Goal: Task Accomplishment & Management: Manage account settings

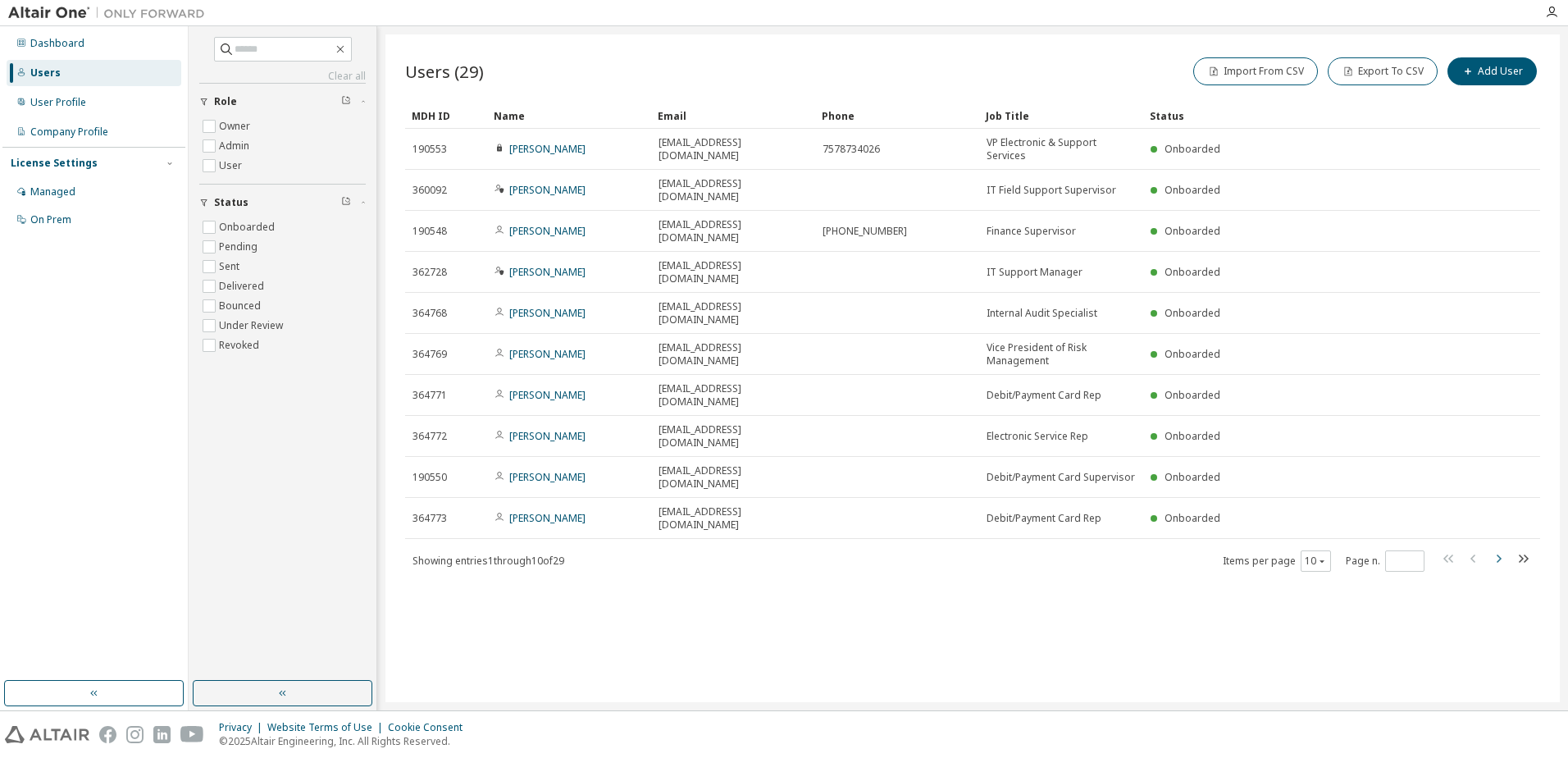
click at [1495, 549] on icon "button" at bounding box center [1497, 558] width 19 height 19
click at [1493, 444] on div "Users (29) Import From CSV Export To CSV Add User Clear Load Save Save As Field…" at bounding box center [972, 367] width 1174 height 668
click at [1494, 549] on icon "button" at bounding box center [1497, 558] width 19 height 19
type input "*"
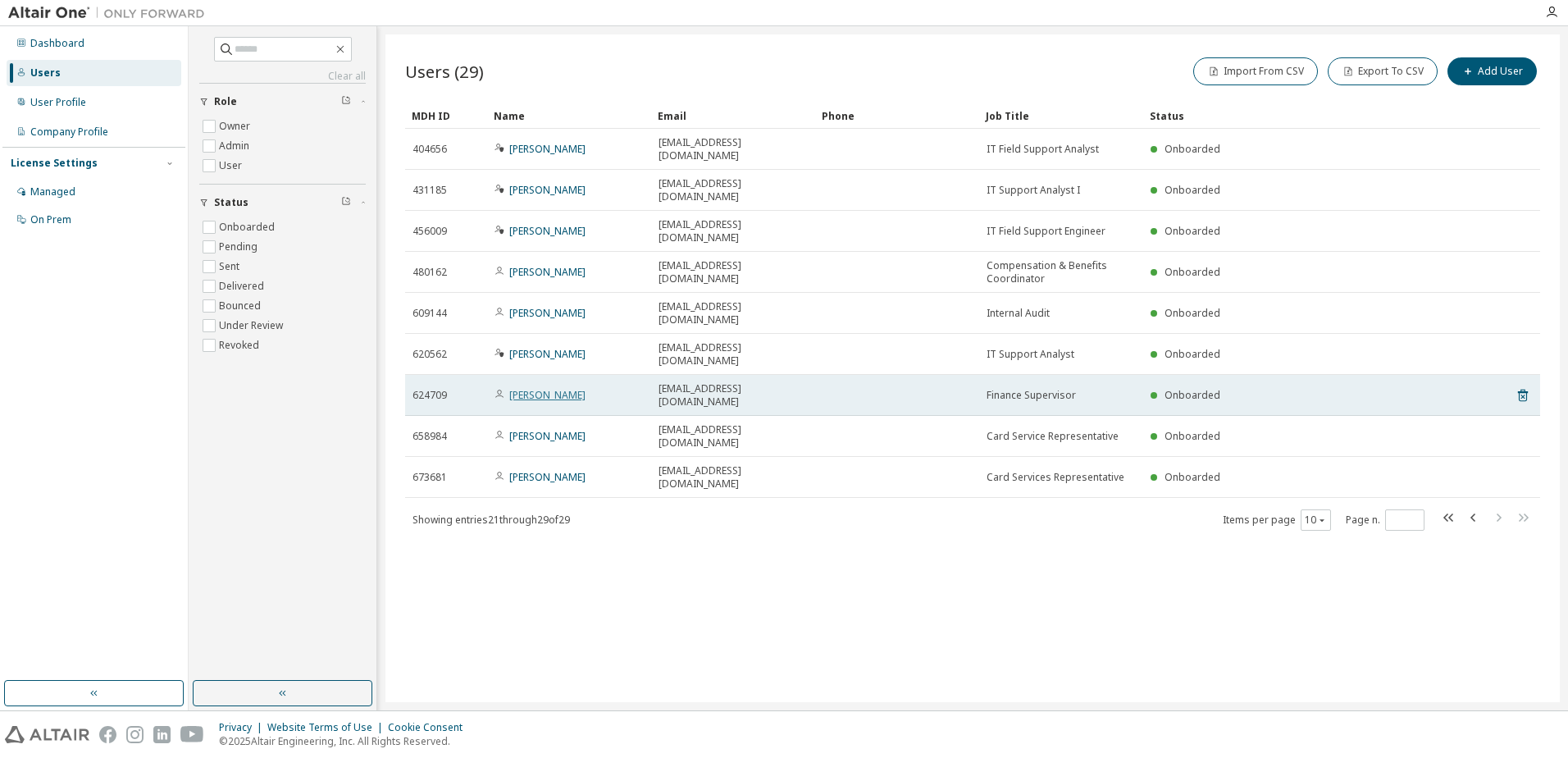
click at [540, 388] on link "Ryan Figg" at bounding box center [547, 394] width 76 height 14
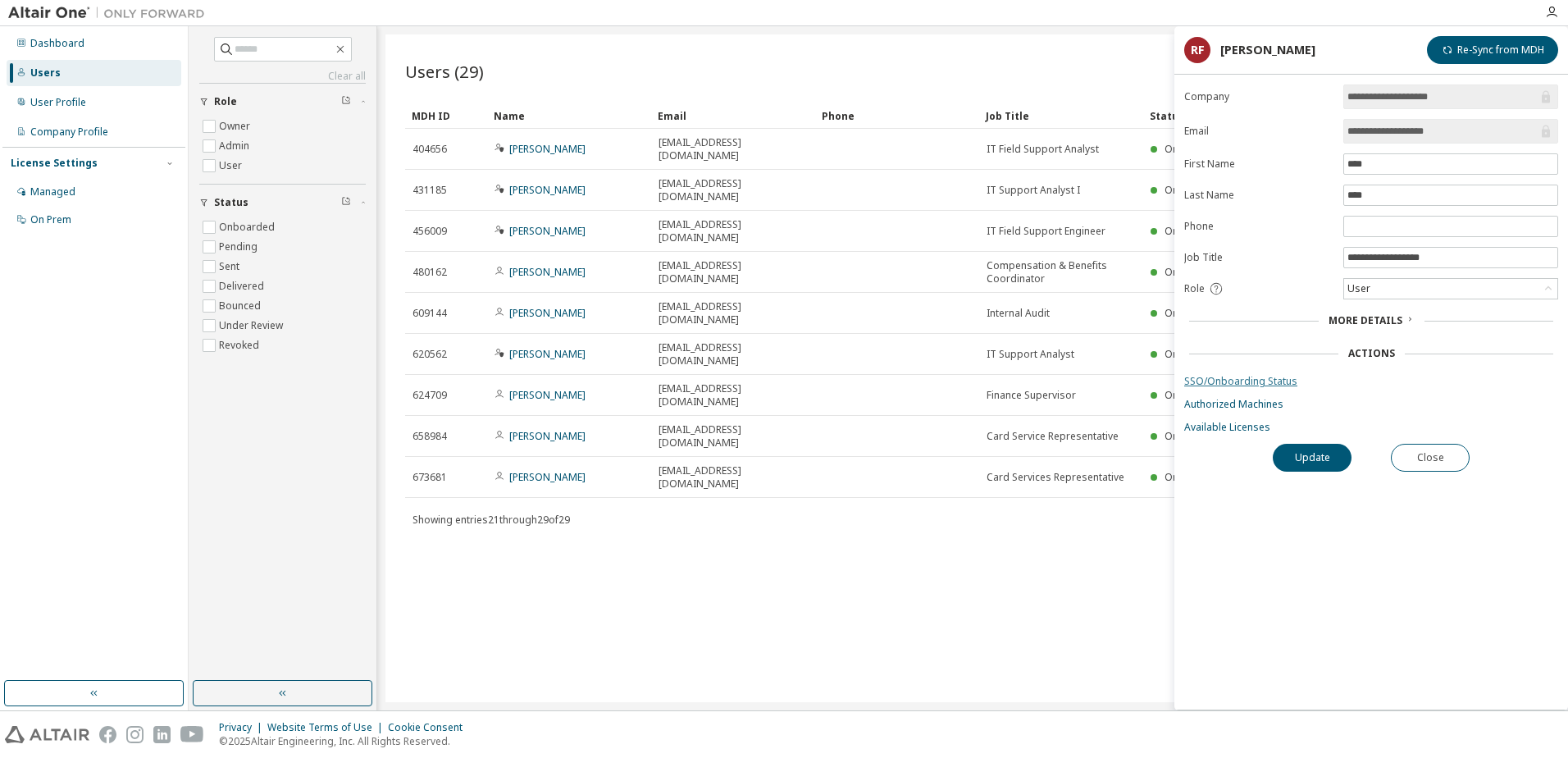
click at [1244, 379] on link "SSO/Onboarding Status" at bounding box center [1371, 381] width 374 height 13
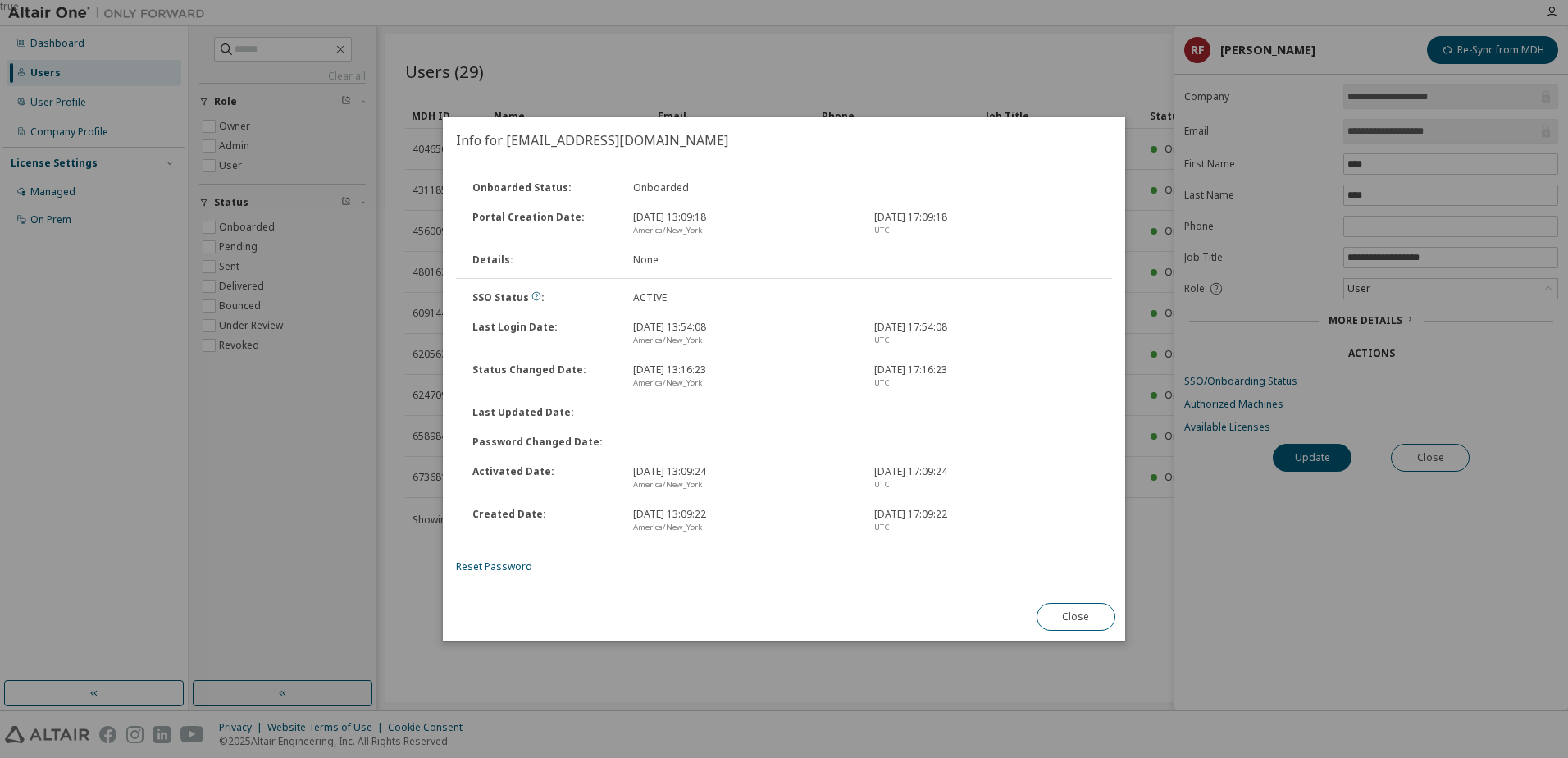
click at [1083, 589] on div "Onboarded Status : Onboarded Portal Creation Date : Apr 9, 2025, 13:09:18 Ameri…" at bounding box center [784, 378] width 682 height 430
click at [1091, 617] on button "Close" at bounding box center [1075, 616] width 78 height 28
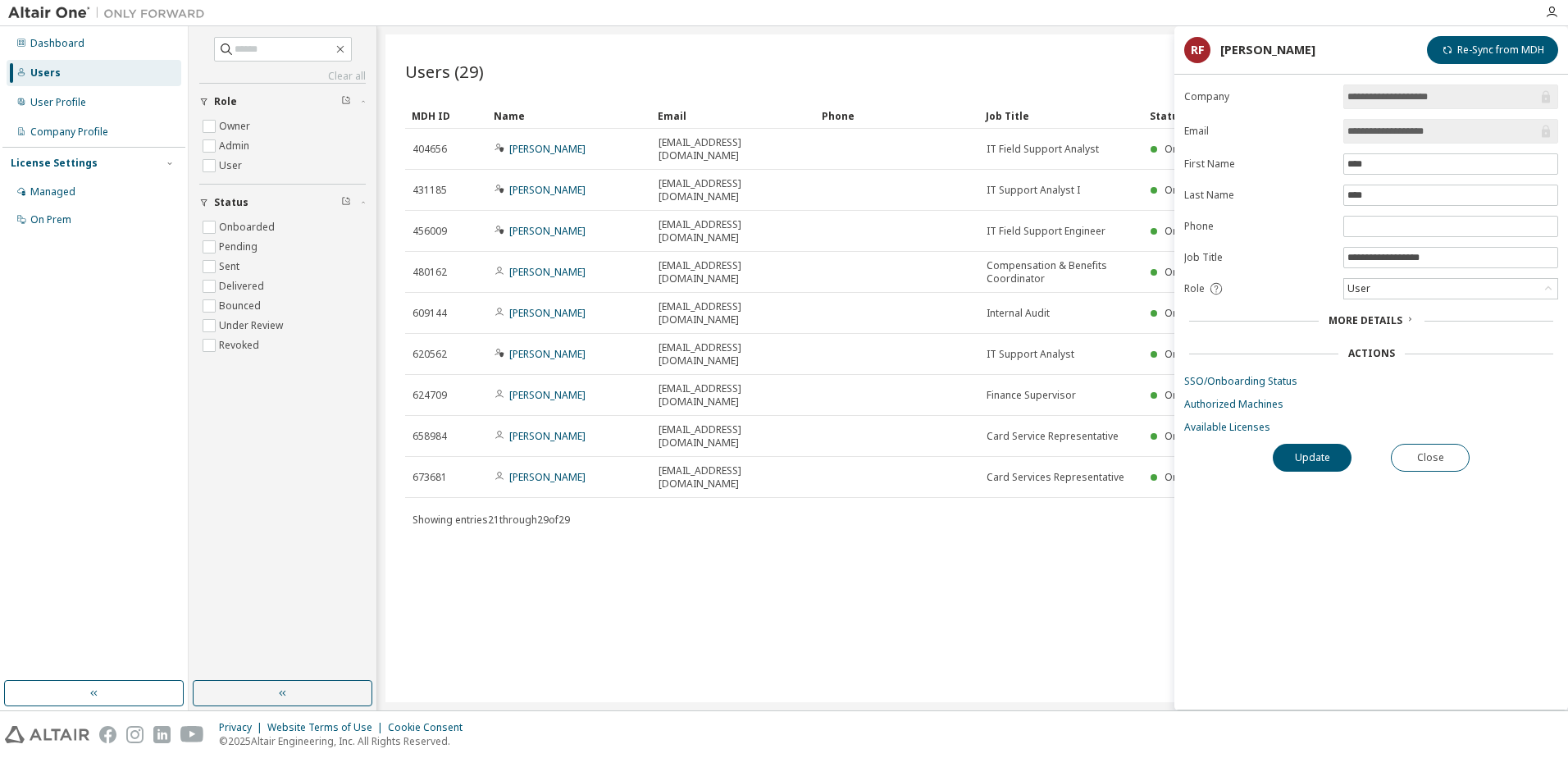
click at [1247, 370] on form "**********" at bounding box center [1371, 259] width 374 height 349
click at [1239, 375] on link "SSO/Onboarding Status" at bounding box center [1371, 381] width 374 height 13
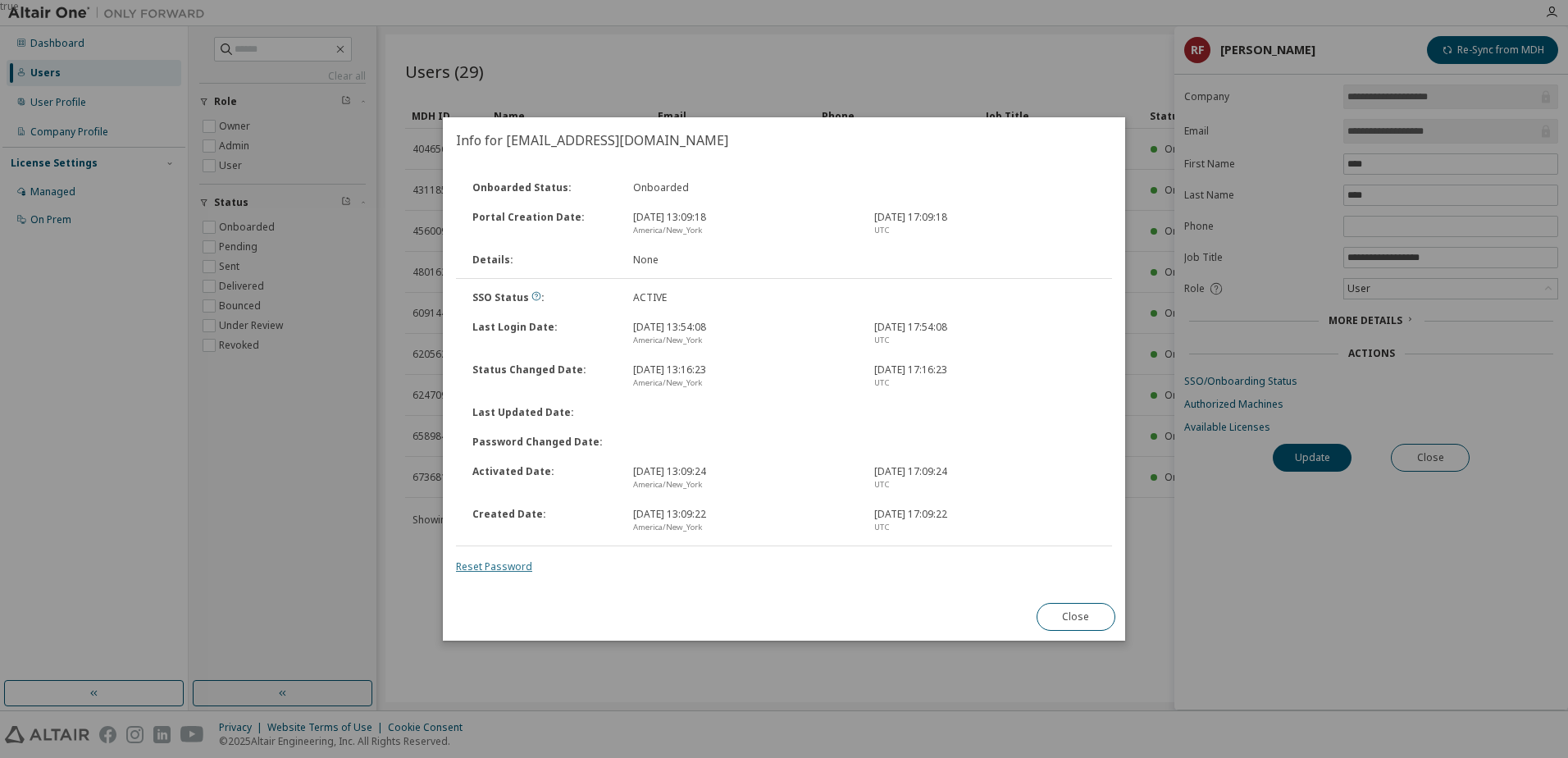
click at [486, 564] on link "Reset Password" at bounding box center [494, 566] width 76 height 14
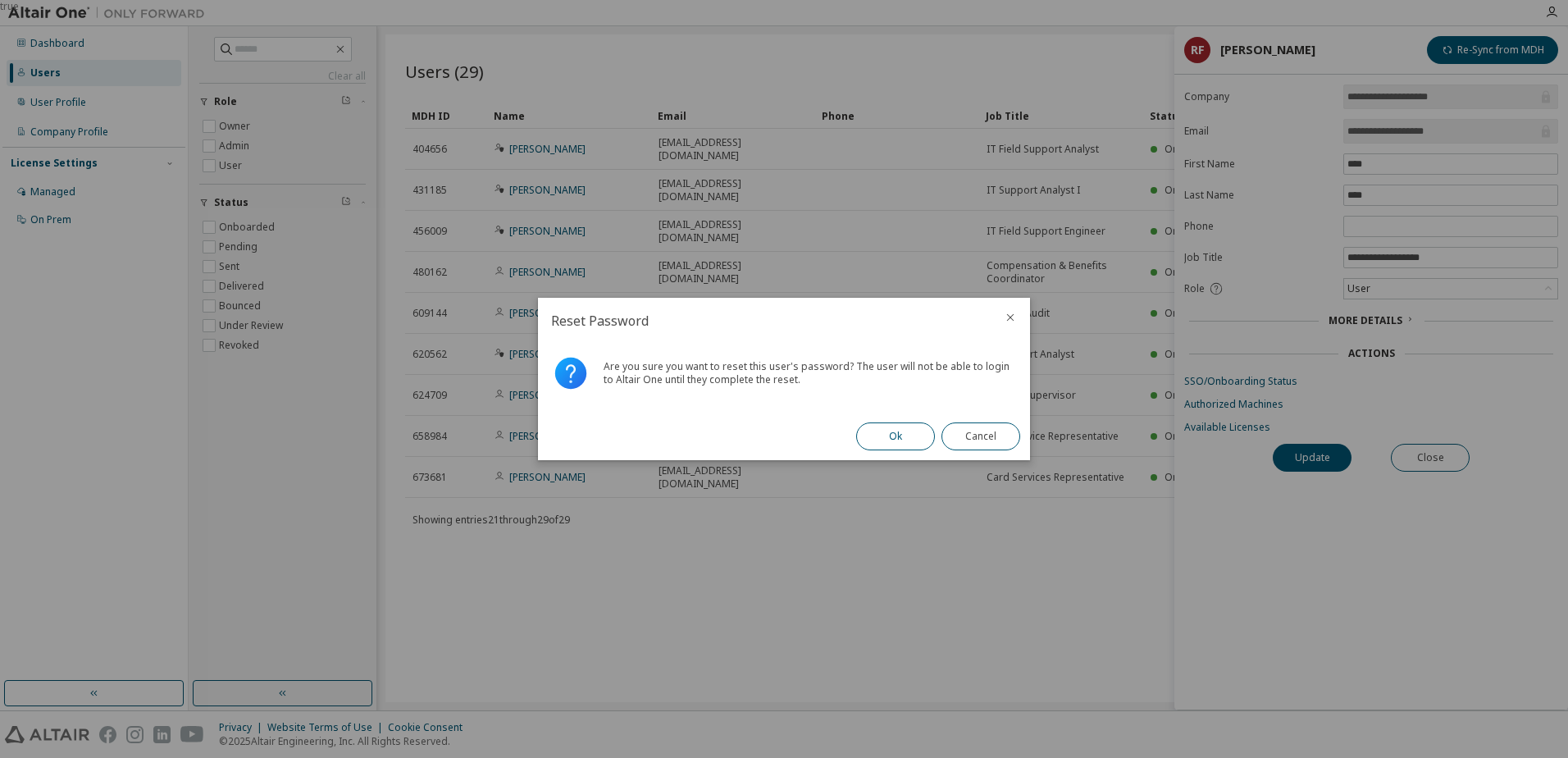
click at [879, 436] on button "Ok" at bounding box center [895, 437] width 78 height 28
click at [966, 446] on button "Close" at bounding box center [980, 437] width 78 height 28
